Goal: Task Accomplishment & Management: Manage account settings

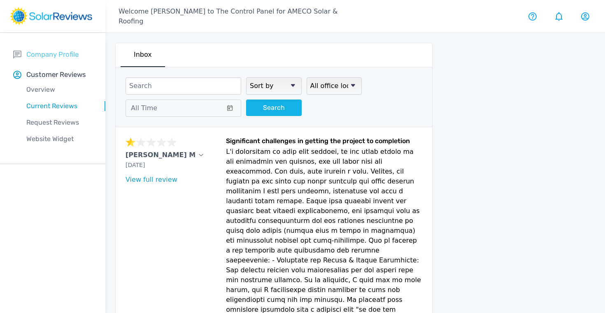
click at [59, 53] on p "Company Profile" at bounding box center [52, 54] width 52 height 10
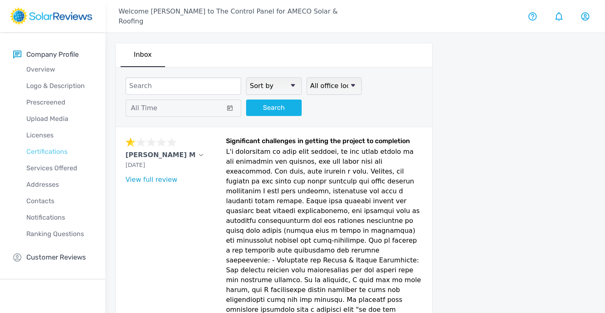
click at [49, 153] on p "Certifications" at bounding box center [59, 152] width 92 height 10
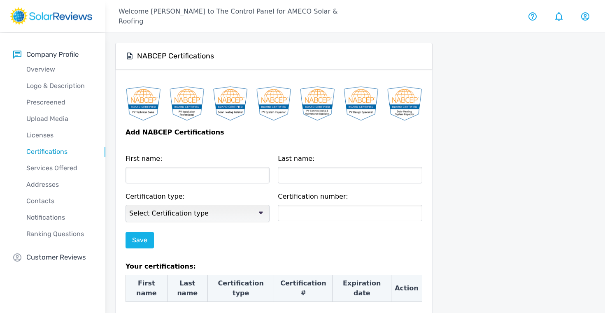
checkbox input "true"
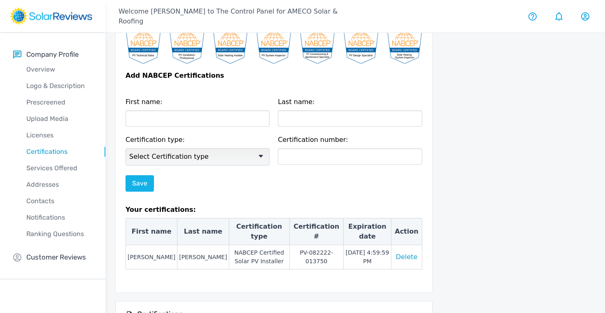
scroll to position [58, 0]
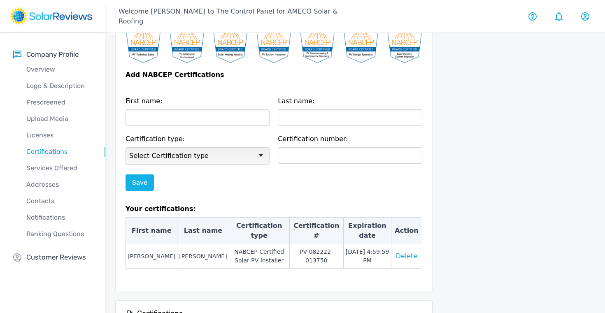
click at [203, 161] on select "Select Certification type NABCEP Certified PV Technical Sales NABCEP Certified …" at bounding box center [198, 155] width 144 height 17
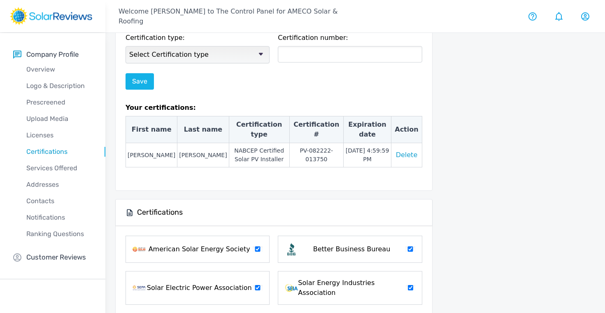
scroll to position [226, 0]
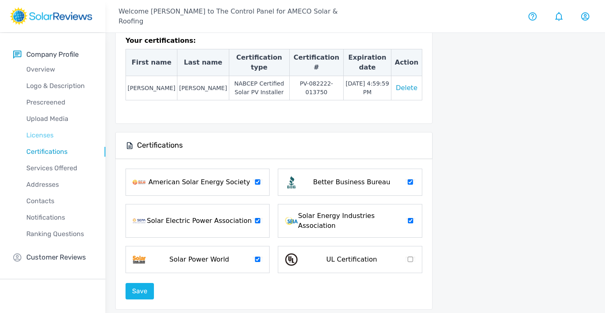
click at [39, 135] on p "Licenses" at bounding box center [59, 136] width 92 height 10
